Goal: Information Seeking & Learning: Learn about a topic

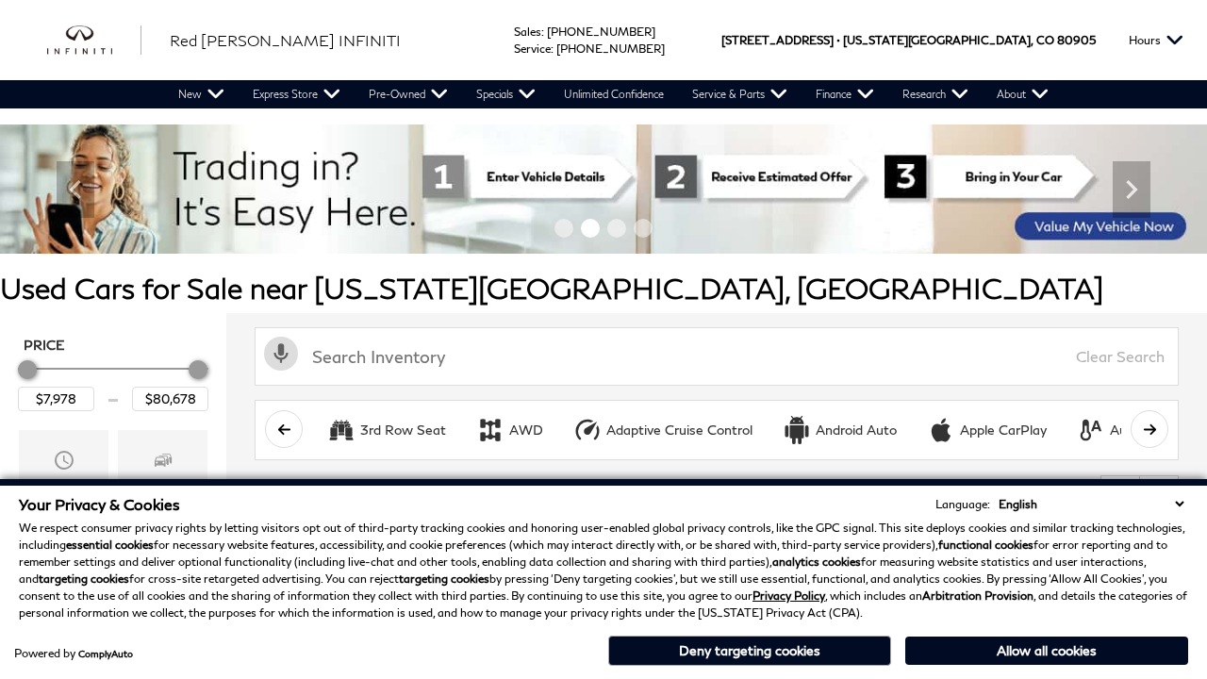
scroll to position [786, 0]
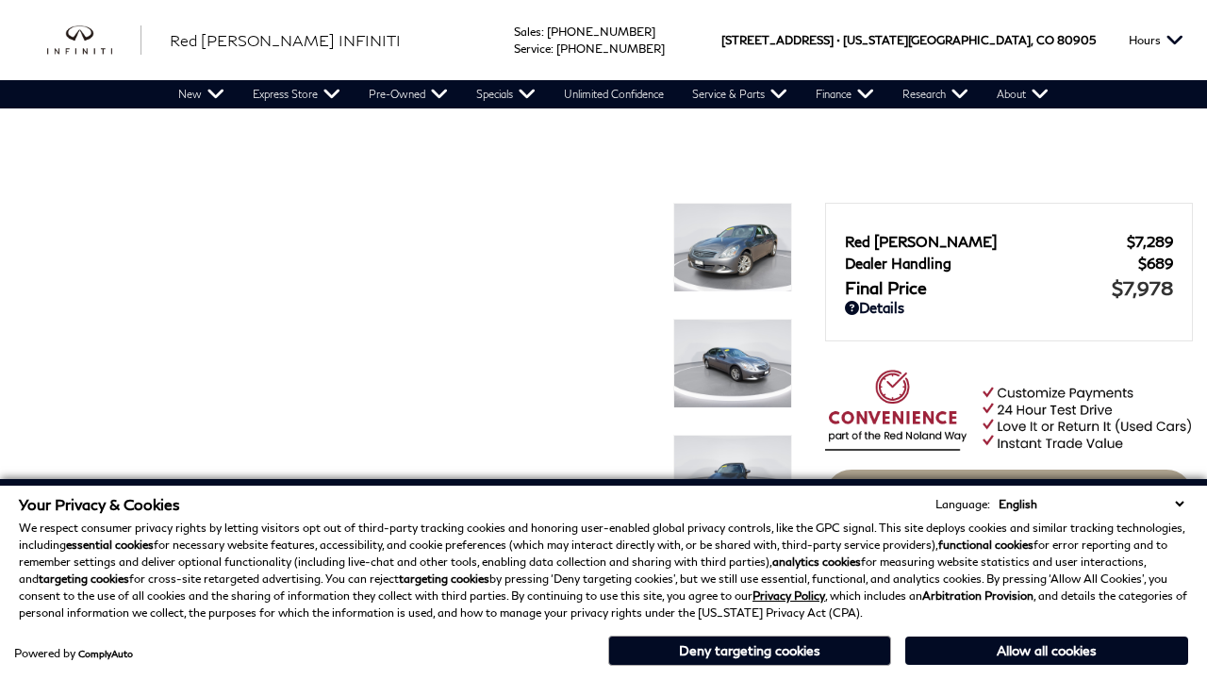
scroll to position [1766, 0]
